Goal: Task Accomplishment & Management: Manage account settings

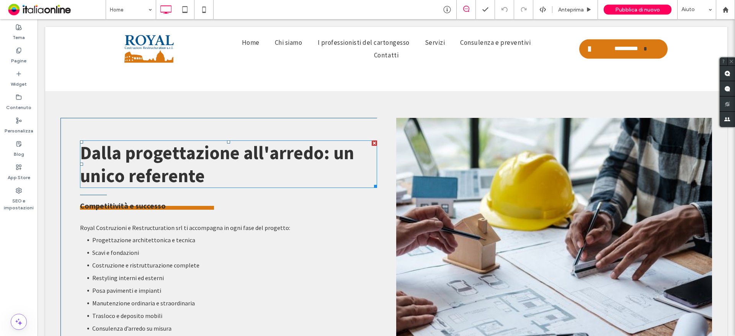
scroll to position [1153, 0]
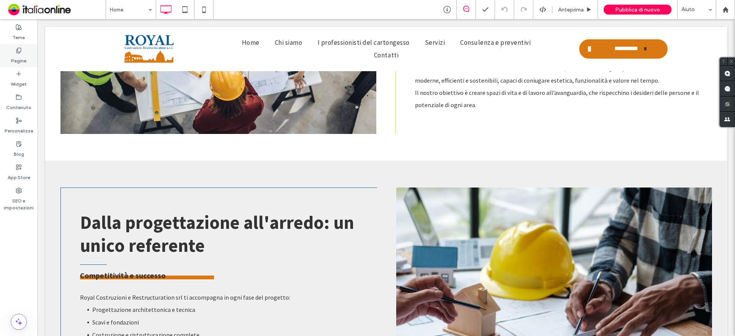
click at [20, 56] on label "Pagine" at bounding box center [18, 59] width 15 height 11
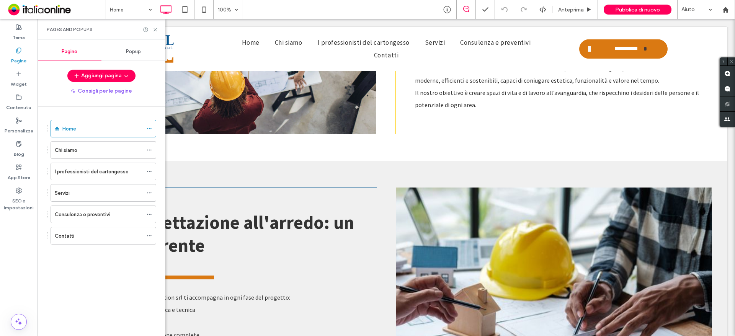
click at [20, 56] on label "Pagine" at bounding box center [18, 59] width 15 height 11
click at [154, 28] on use at bounding box center [155, 29] width 3 height 3
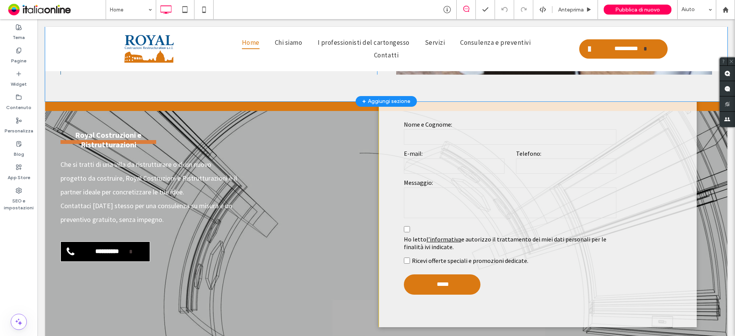
scroll to position [1689, 0]
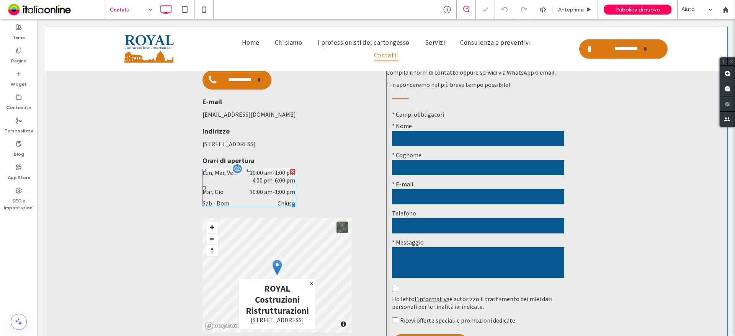
scroll to position [421, 0]
click at [242, 188] on dd "10:00 am - 1:00 pm" at bounding box center [268, 192] width 55 height 8
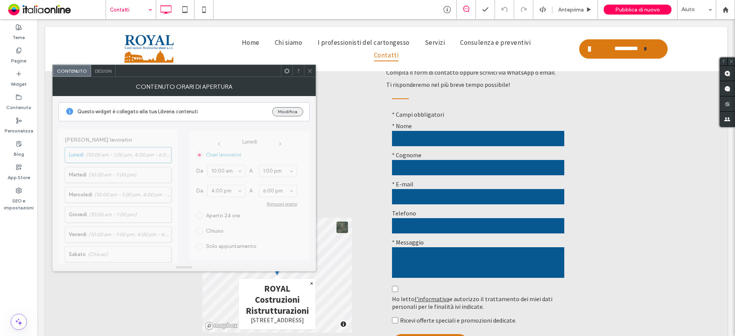
click at [293, 110] on button "Modifica" at bounding box center [287, 111] width 31 height 9
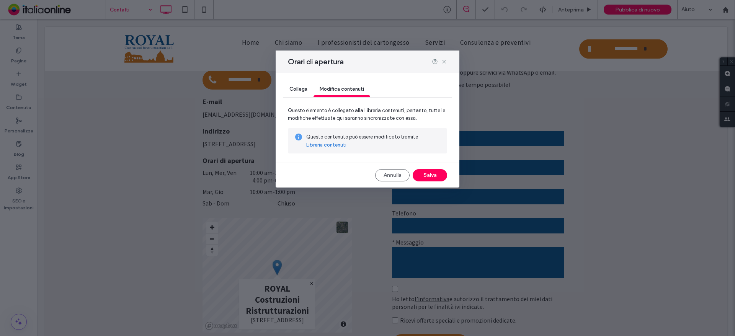
click at [328, 143] on link "Libreria contenuti" at bounding box center [326, 145] width 40 height 8
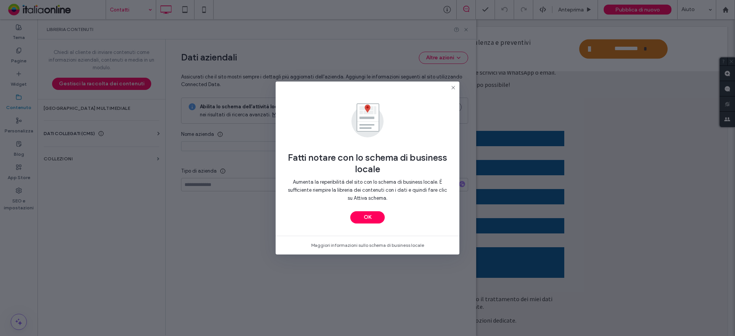
type input "**********"
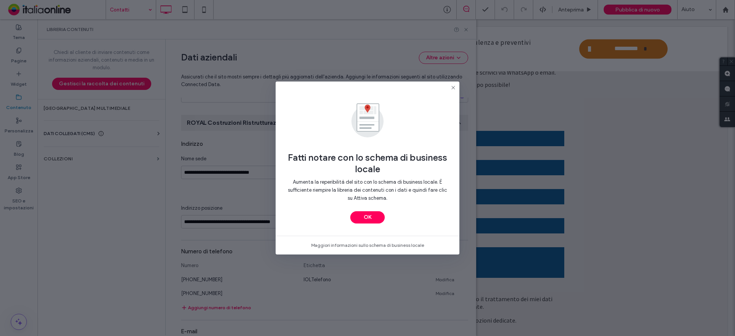
scroll to position [95, 0]
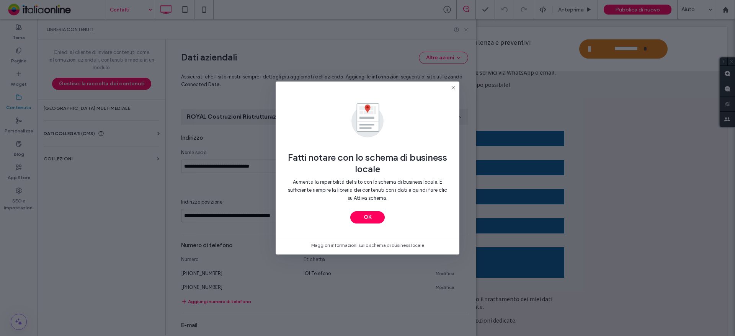
drag, startPoint x: 456, startPoint y: 89, endPoint x: 438, endPoint y: 100, distance: 21.2
click at [456, 89] on icon at bounding box center [453, 88] width 6 height 6
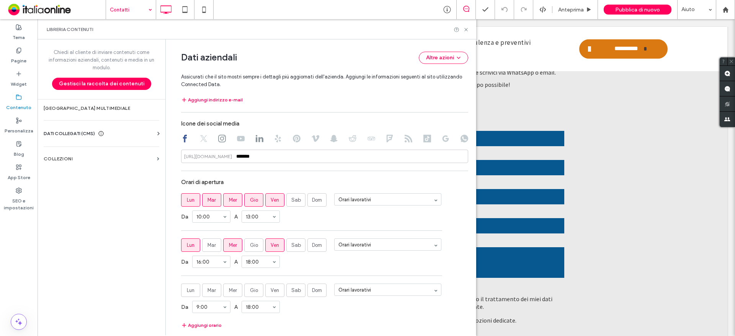
scroll to position [434, 0]
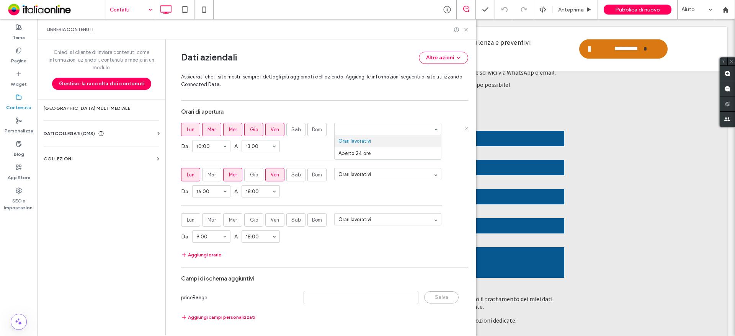
click at [375, 125] on div at bounding box center [388, 128] width 106 height 11
drag, startPoint x: 352, startPoint y: 116, endPoint x: 372, endPoint y: 128, distance: 23.1
click at [352, 116] on div "Orari di apertura" at bounding box center [324, 112] width 287 height 15
click at [208, 146] on input at bounding box center [210, 146] width 26 height 5
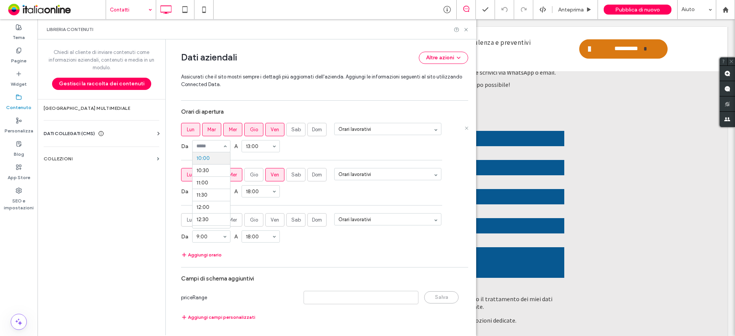
click at [319, 148] on div "Da 00:00 00:30 1:00 1:30 2:00 2:30 3:00 3:30 4:00 4:30 5:00 5:30 6:00 6:30 7:00…" at bounding box center [324, 146] width 287 height 20
click at [468, 29] on icon at bounding box center [466, 30] width 6 height 6
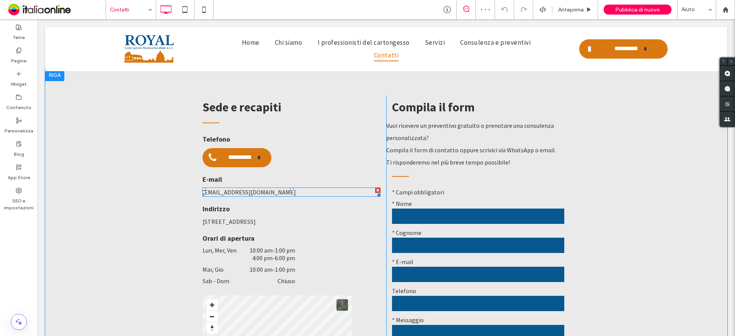
scroll to position [383, 0]
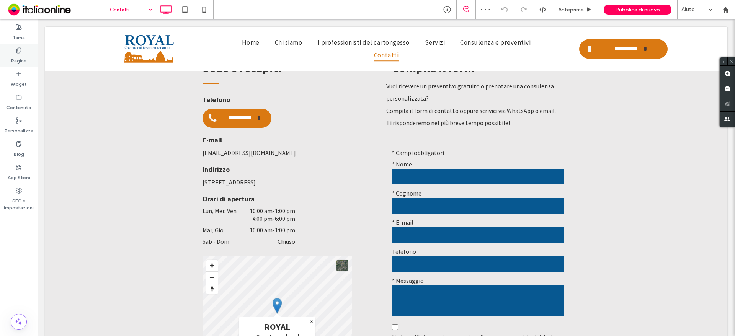
click at [21, 55] on label "Pagine" at bounding box center [18, 59] width 15 height 11
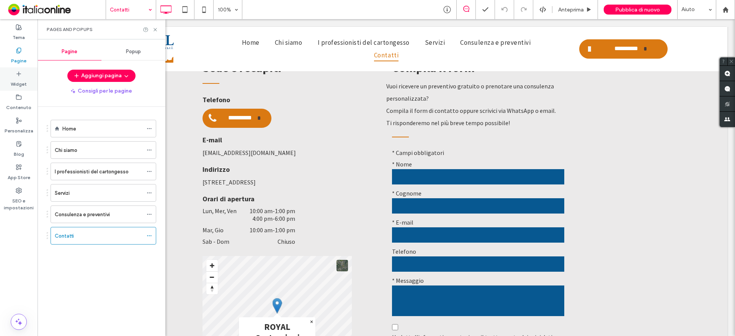
click at [24, 80] on label "Widget" at bounding box center [19, 82] width 16 height 11
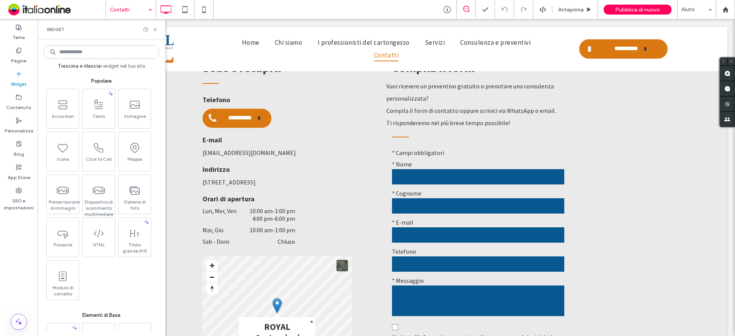
click at [92, 54] on input at bounding box center [102, 52] width 116 height 14
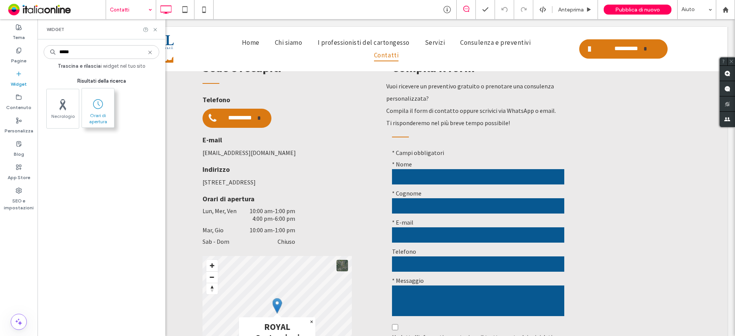
type input "*****"
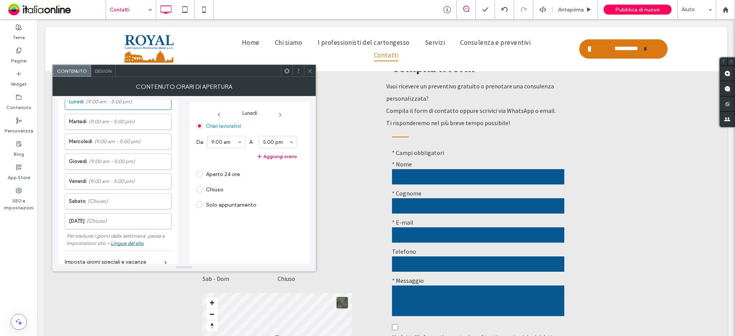
scroll to position [0, 0]
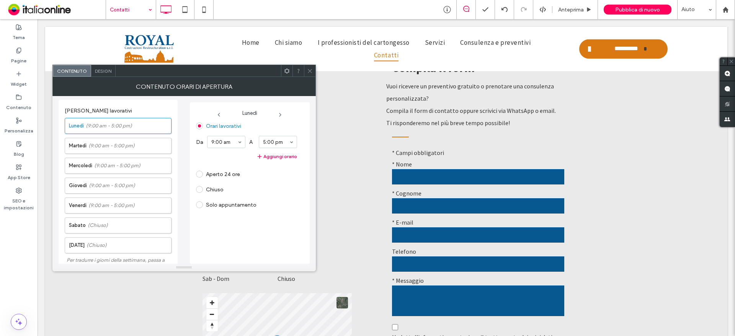
click at [308, 70] on icon at bounding box center [310, 71] width 6 height 6
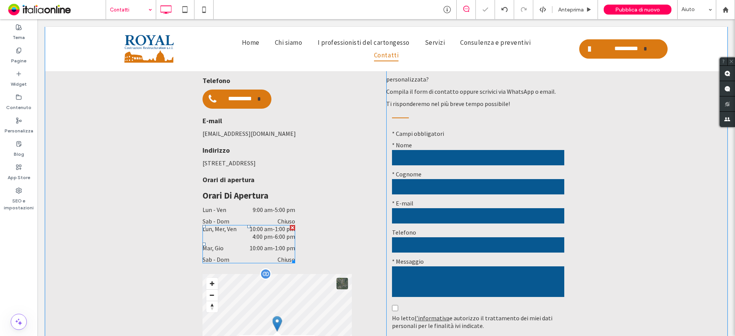
scroll to position [421, 0]
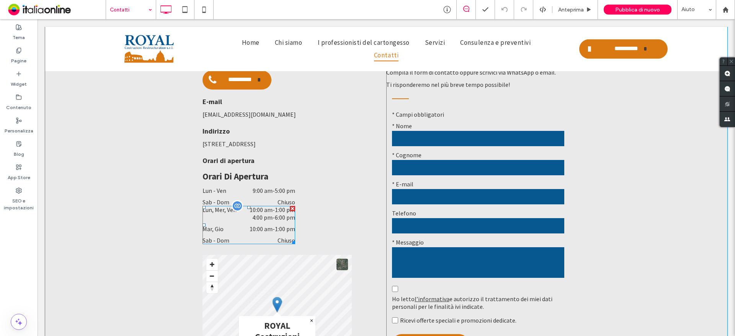
click at [290, 206] on div at bounding box center [292, 208] width 5 height 5
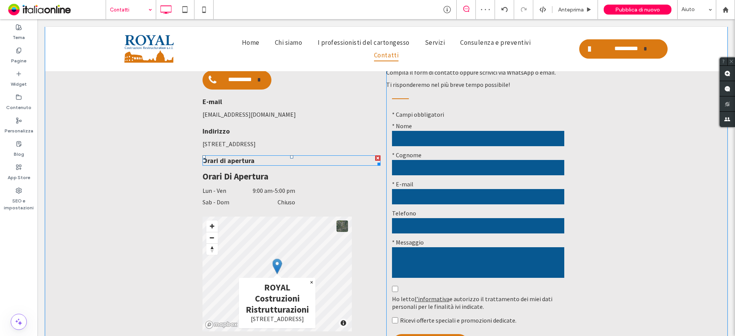
click at [375, 156] on div at bounding box center [377, 158] width 5 height 5
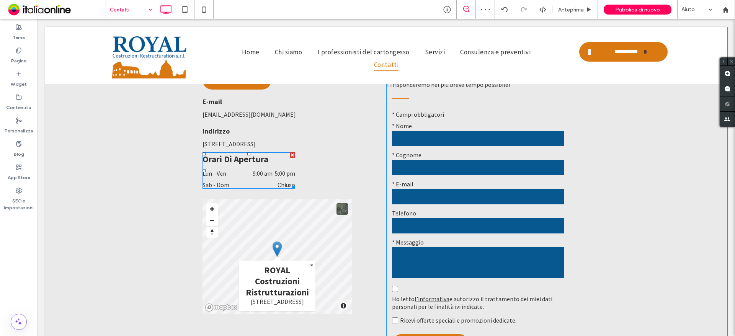
click at [265, 170] on div "Lun - Ven 9:00 am - 5:00 pm" at bounding box center [249, 175] width 93 height 11
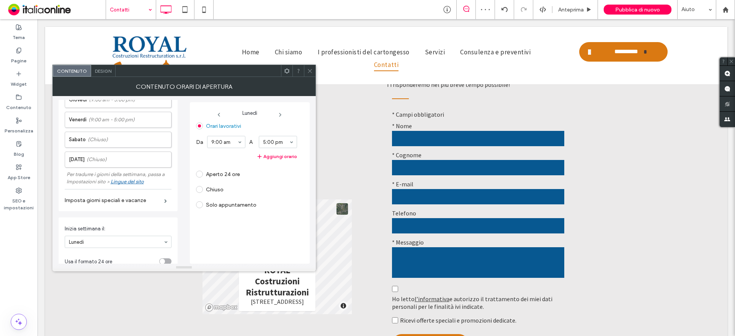
scroll to position [0, 0]
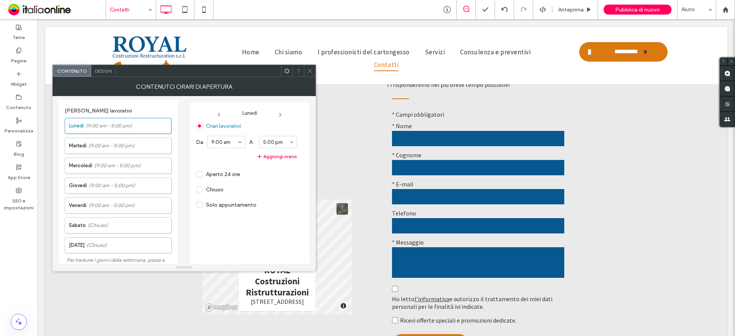
drag, startPoint x: 310, startPoint y: 70, endPoint x: 309, endPoint y: 116, distance: 46.7
click at [310, 70] on icon at bounding box center [310, 71] width 6 height 6
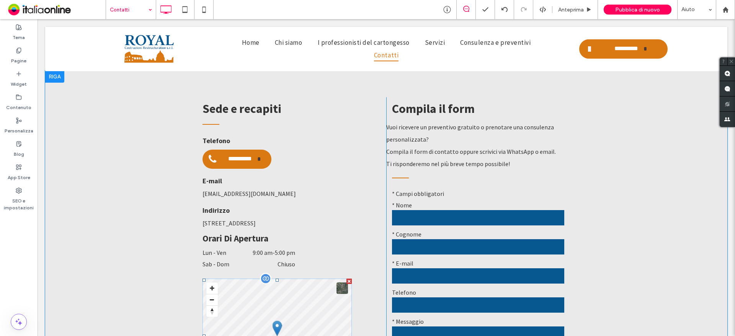
scroll to position [383, 0]
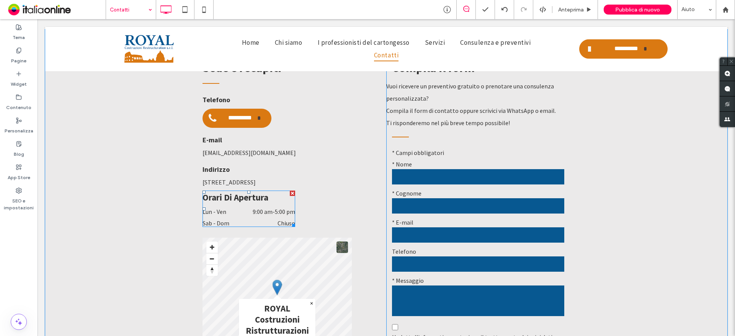
click at [253, 208] on time "9:00 am" at bounding box center [263, 212] width 20 height 8
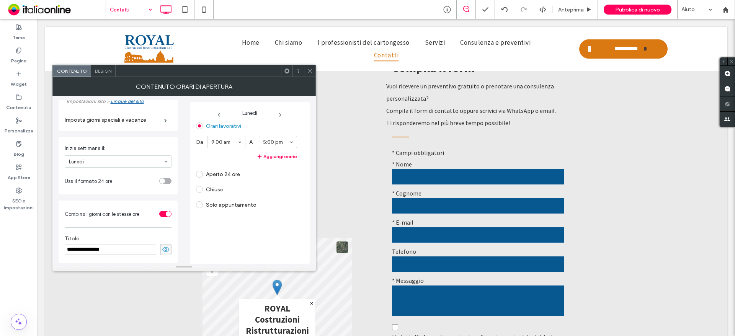
scroll to position [128, 0]
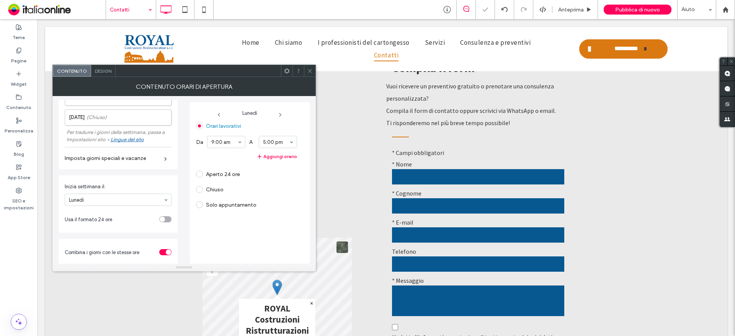
click at [200, 174] on span at bounding box center [199, 174] width 7 height 7
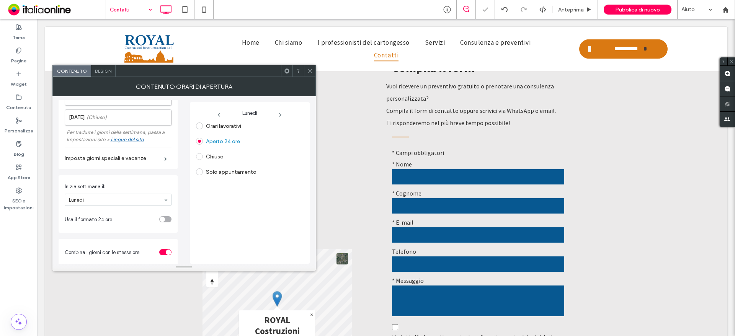
click at [201, 127] on span at bounding box center [199, 126] width 7 height 7
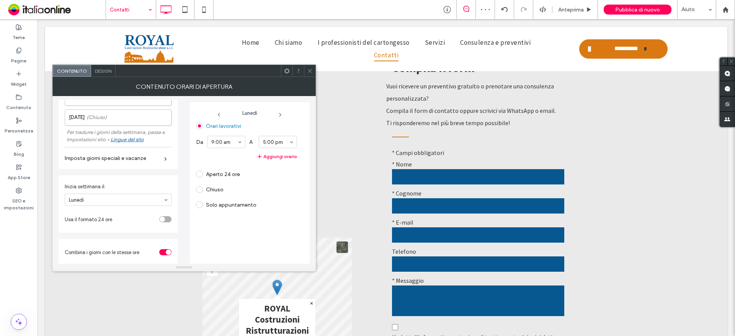
drag, startPoint x: 157, startPoint y: 217, endPoint x: 165, endPoint y: 221, distance: 9.1
click at [160, 217] on div "toggle" at bounding box center [162, 219] width 5 height 5
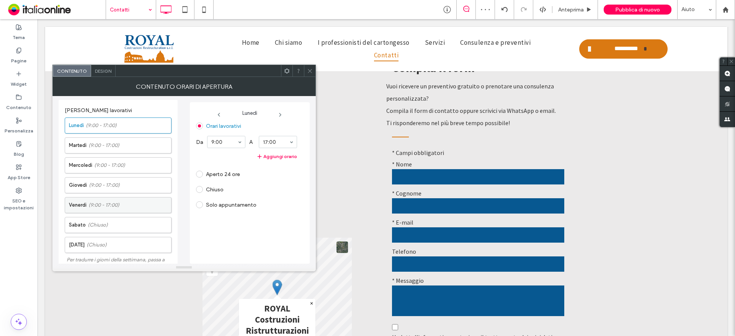
scroll to position [0, 0]
click at [123, 142] on label "Martedì (9:00 - 17:00)" at bounding box center [120, 145] width 102 height 15
drag, startPoint x: 124, startPoint y: 164, endPoint x: 123, endPoint y: 152, distance: 12.3
click at [124, 164] on span "(9:00 - 17:00)" at bounding box center [109, 166] width 31 height 8
click at [123, 131] on label "Lunedì (9:00 - 17:00)" at bounding box center [120, 125] width 102 height 15
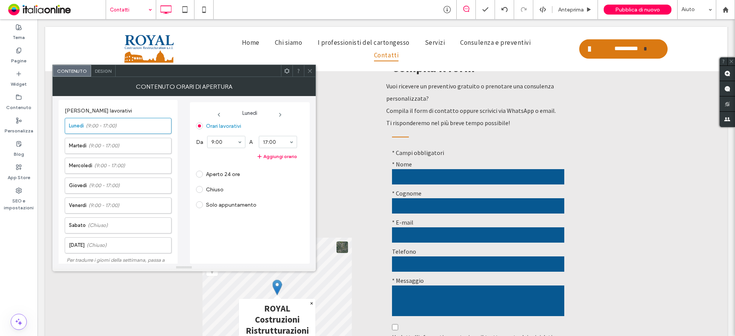
drag, startPoint x: 126, startPoint y: 165, endPoint x: 126, endPoint y: 174, distance: 8.8
click at [126, 165] on label "[DATE] (9:00 - 17:00)" at bounding box center [120, 165] width 102 height 15
click at [124, 182] on label "Giovedì (9:00 - 17:00)" at bounding box center [120, 185] width 102 height 15
click at [123, 200] on label "[DATE] (9:00 - 17:00)" at bounding box center [120, 205] width 102 height 15
click at [121, 224] on label "Sabato (Chiuso)" at bounding box center [120, 225] width 102 height 15
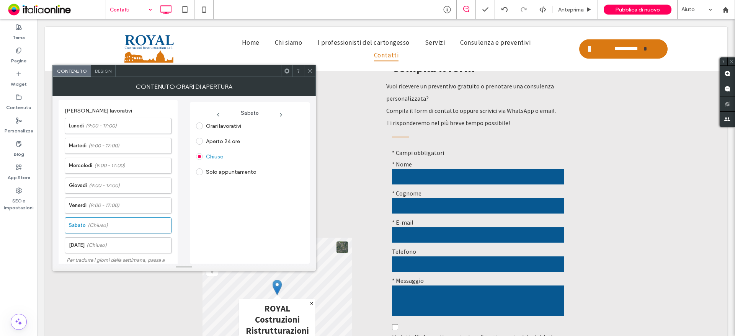
click at [314, 71] on div at bounding box center [309, 70] width 11 height 11
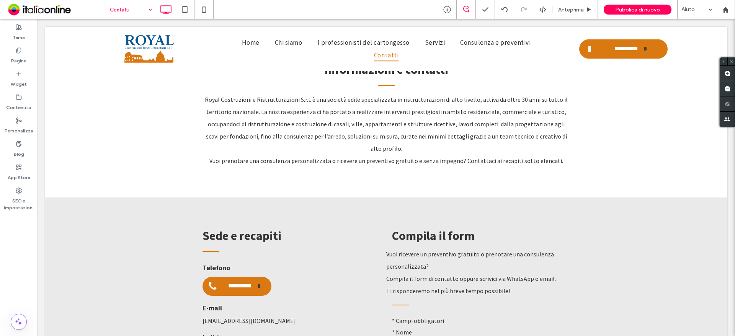
scroll to position [192, 0]
